Goal: Communication & Community: Answer question/provide support

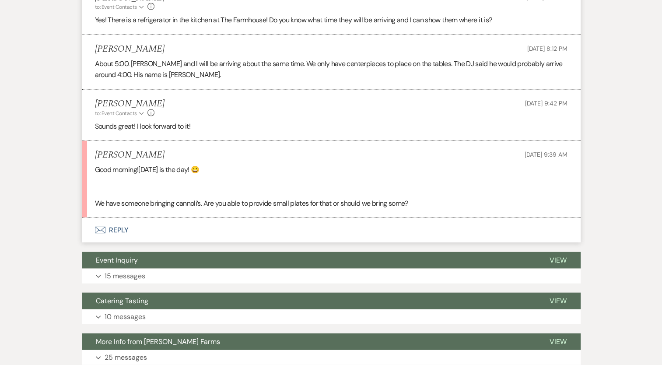
scroll to position [1730, 0]
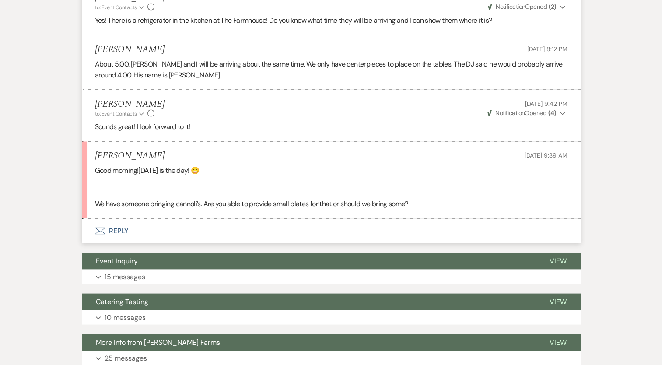
click at [112, 241] on button "Envelope Reply" at bounding box center [331, 231] width 499 height 24
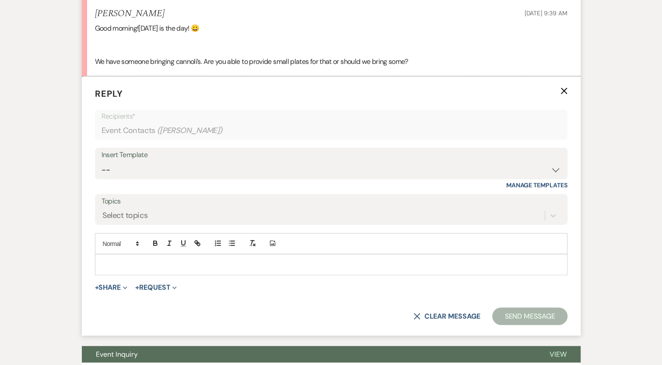
scroll to position [1905, 0]
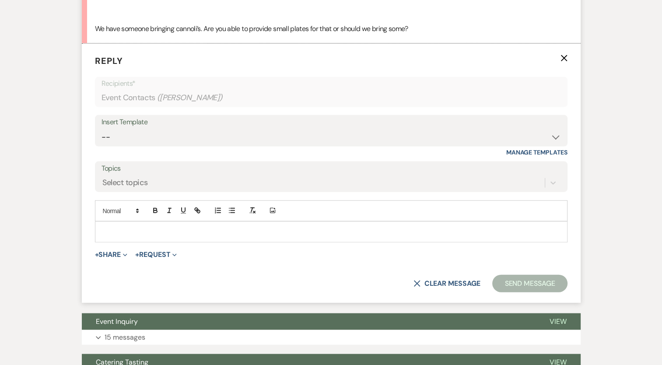
click at [154, 237] on p at bounding box center [331, 232] width 458 height 10
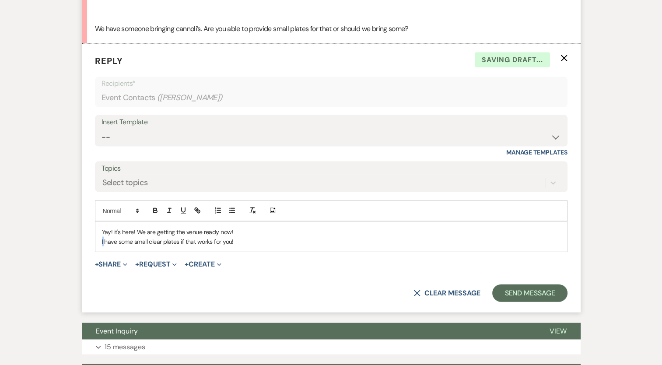
drag, startPoint x: 105, startPoint y: 250, endPoint x: 97, endPoint y: 240, distance: 13.1
click at [99, 249] on div "Yay! it's here! We are getting the venue ready now! I have some small clear pla…" at bounding box center [331, 237] width 472 height 30
click at [143, 246] on p "We have some small clear plates if that works for you!" at bounding box center [331, 242] width 458 height 10
click at [170, 246] on p "We have some small clear plates if that works for you!" at bounding box center [331, 242] width 458 height 10
click at [276, 246] on p "We have some small clear plastic plates if that works for you!" at bounding box center [331, 242] width 458 height 10
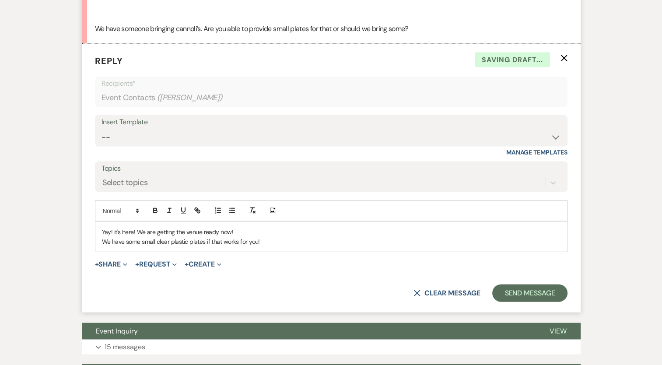
click at [276, 246] on p "We have some small clear plastic plates if that works for you!" at bounding box center [331, 242] width 458 height 10
click at [522, 298] on button "Send Message" at bounding box center [529, 292] width 75 height 17
